Goal: Find specific page/section: Find specific page/section

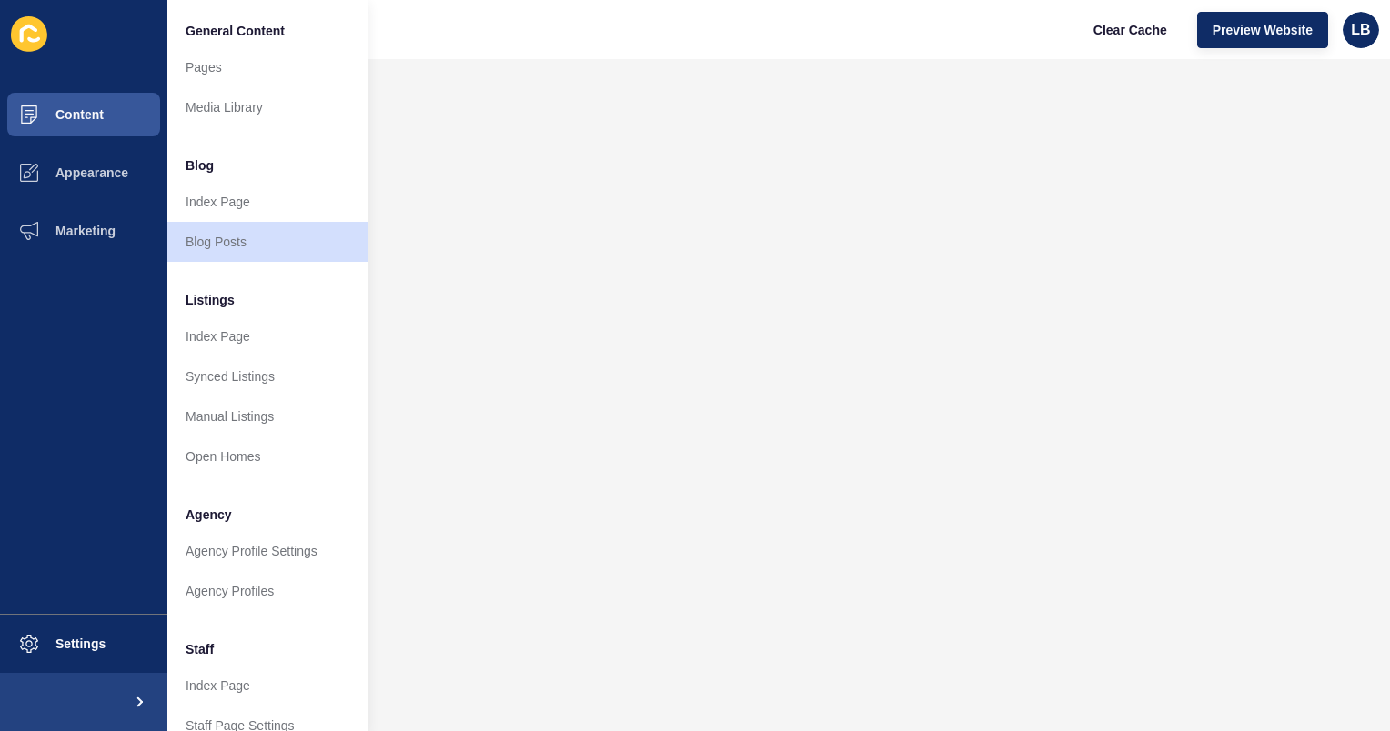
scroll to position [197, 0]
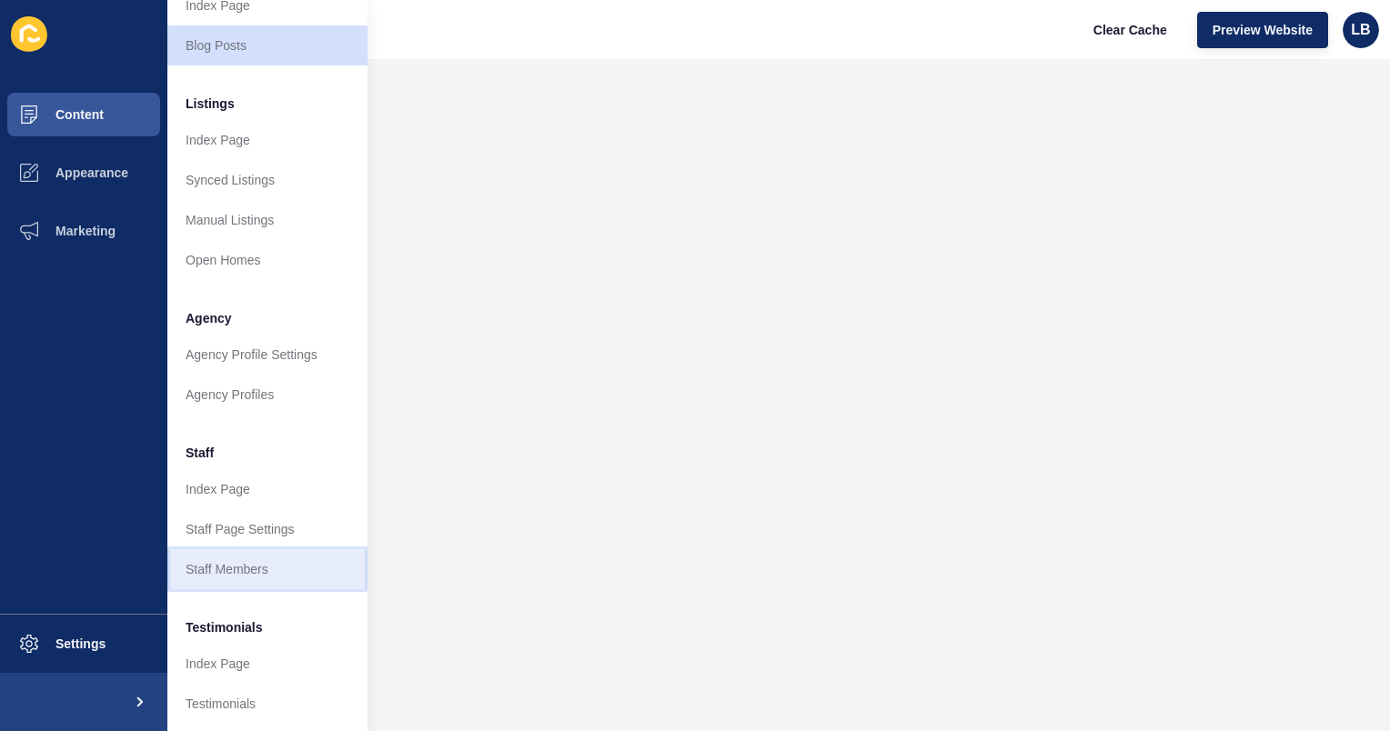
click at [240, 560] on link "Staff Members" at bounding box center [267, 570] width 200 height 40
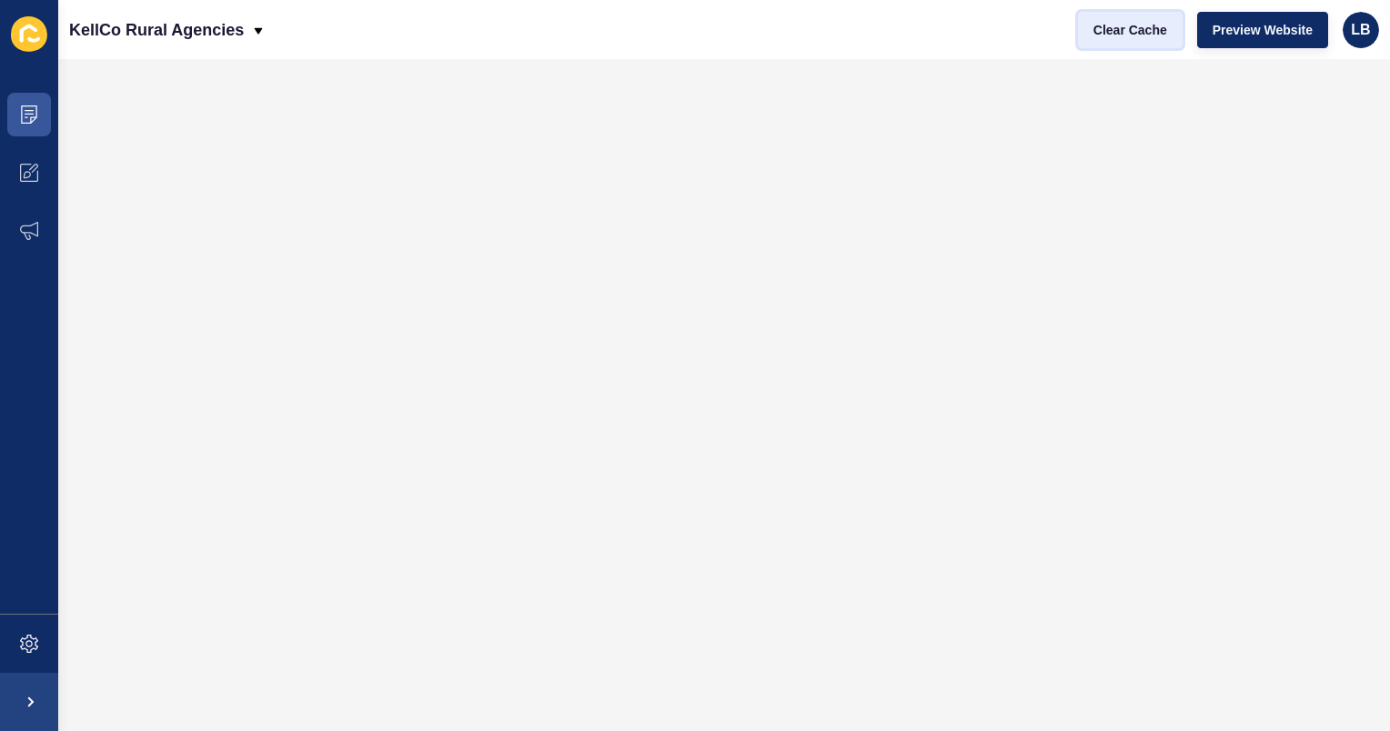
click at [1153, 29] on span "Clear Cache" at bounding box center [1131, 30] width 74 height 18
click at [32, 116] on icon at bounding box center [29, 115] width 16 height 18
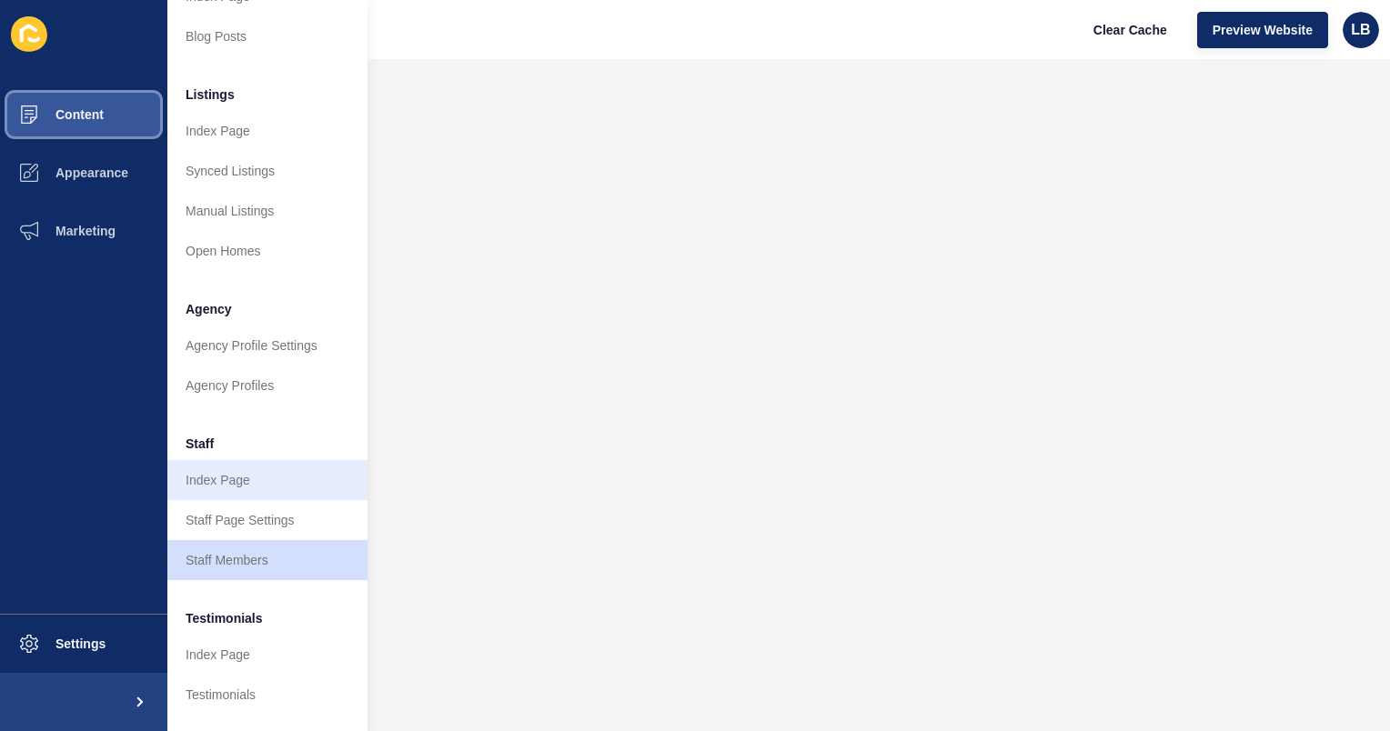
scroll to position [207, 0]
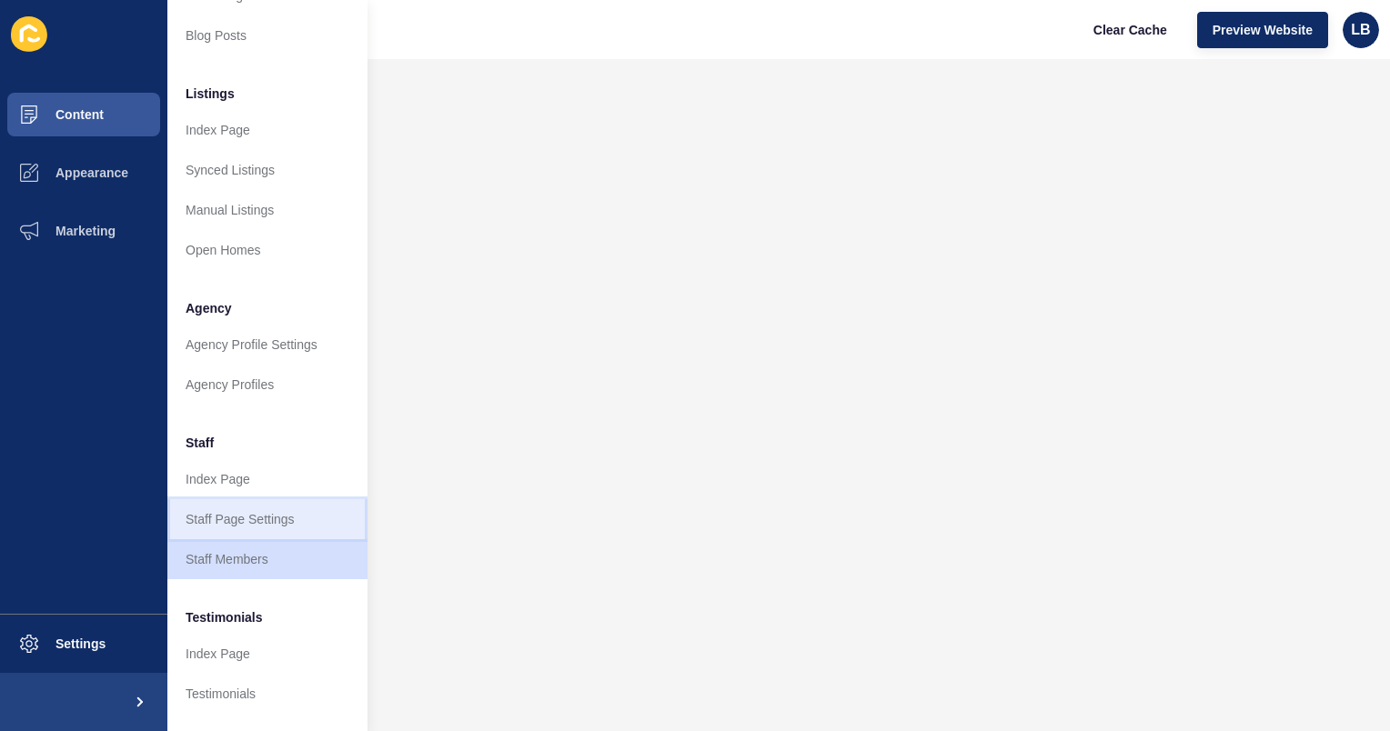
click at [255, 519] on link "Staff Page Settings" at bounding box center [267, 519] width 200 height 40
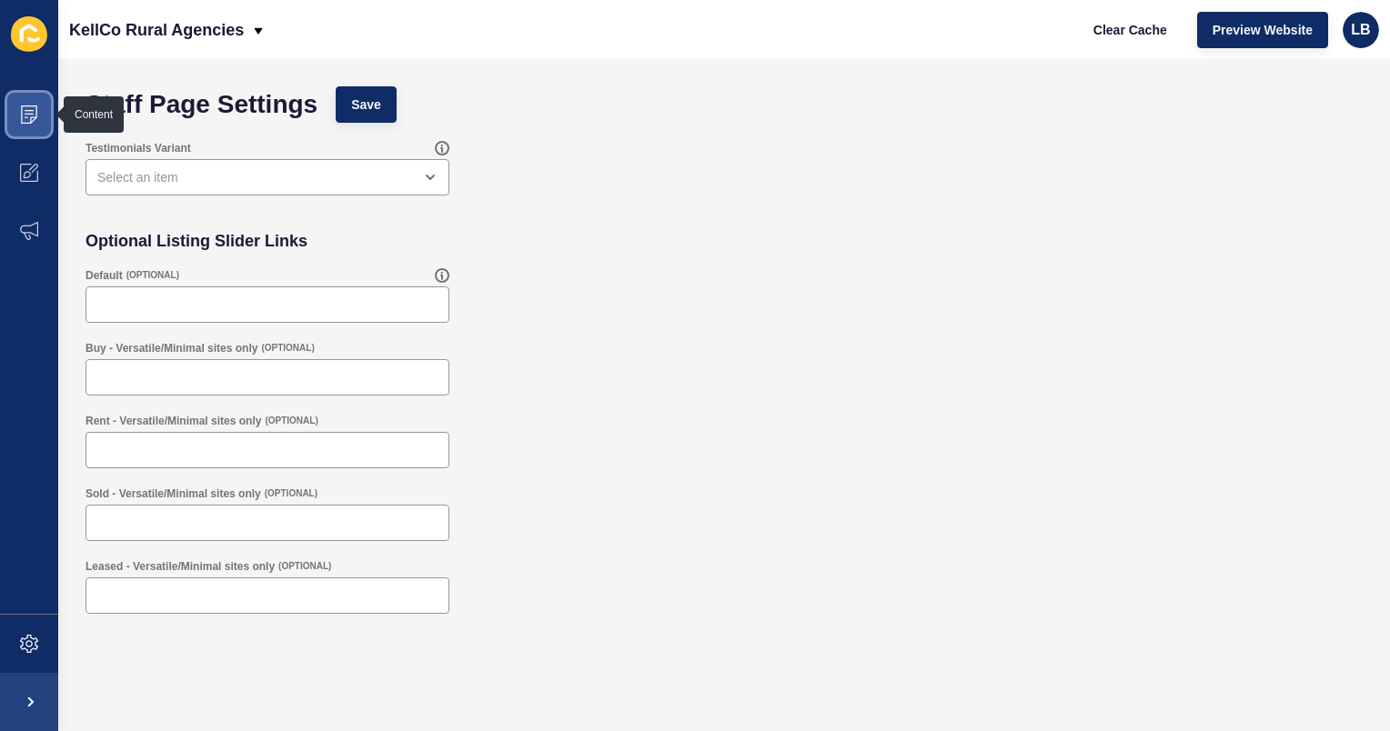
click at [36, 98] on span at bounding box center [29, 115] width 58 height 58
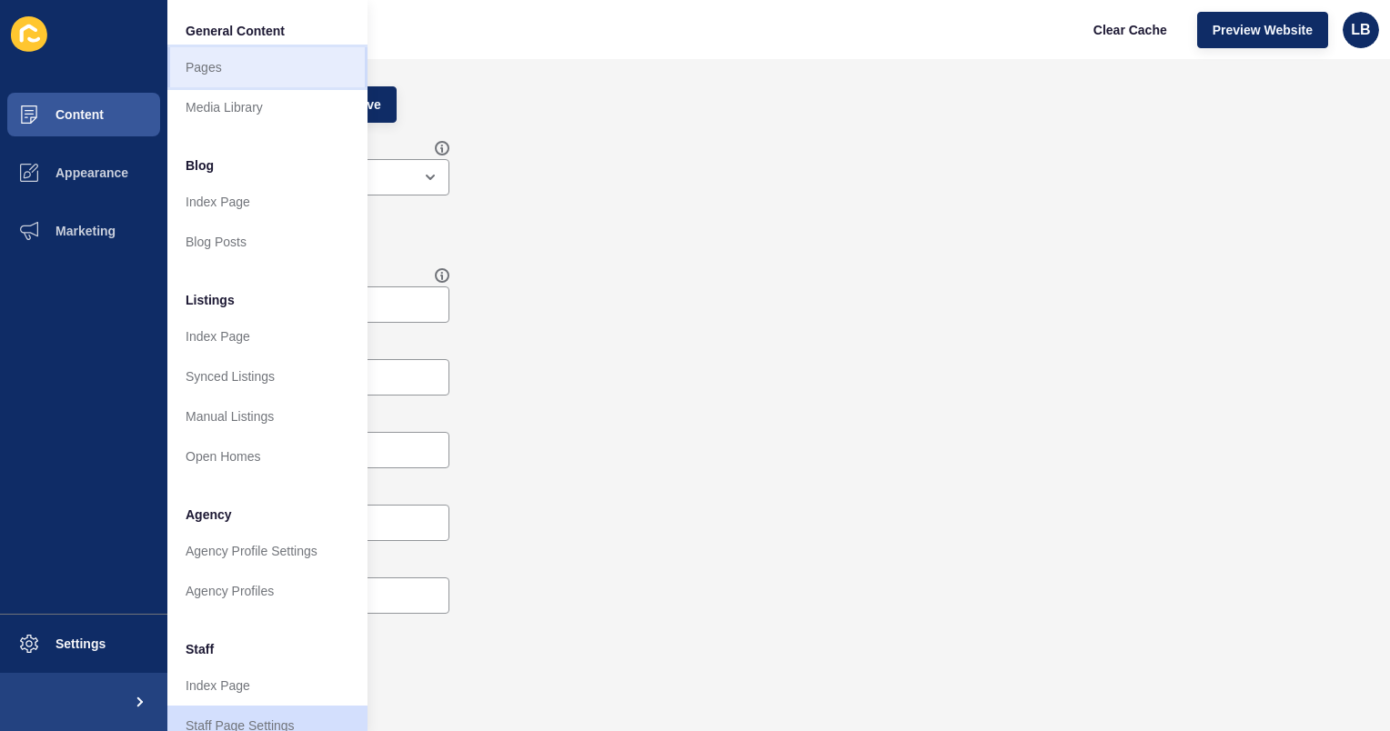
click at [214, 65] on link "Pages" at bounding box center [267, 67] width 200 height 40
